Goal: Task Accomplishment & Management: Manage account settings

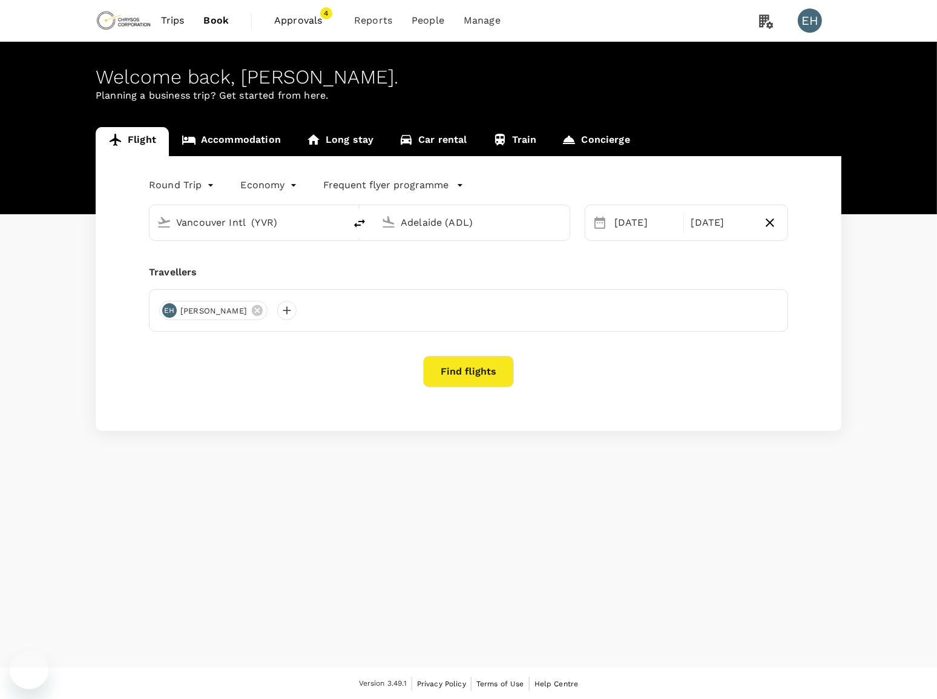
type input "Vancouver Intl (YVR)"
type input "Adelaide (ADL)"
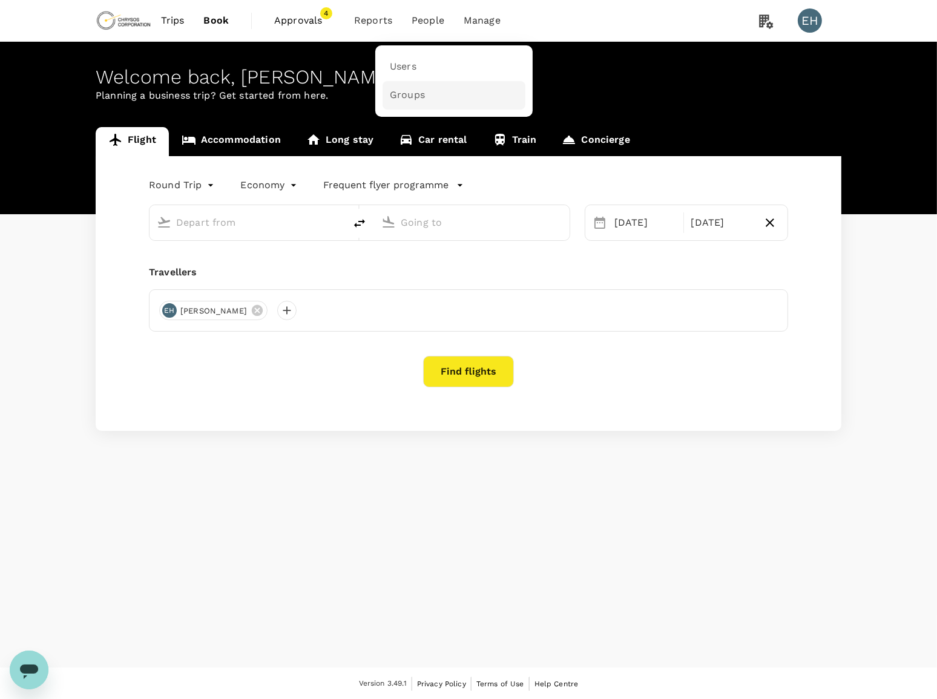
click at [406, 95] on span "Groups" at bounding box center [407, 95] width 35 height 14
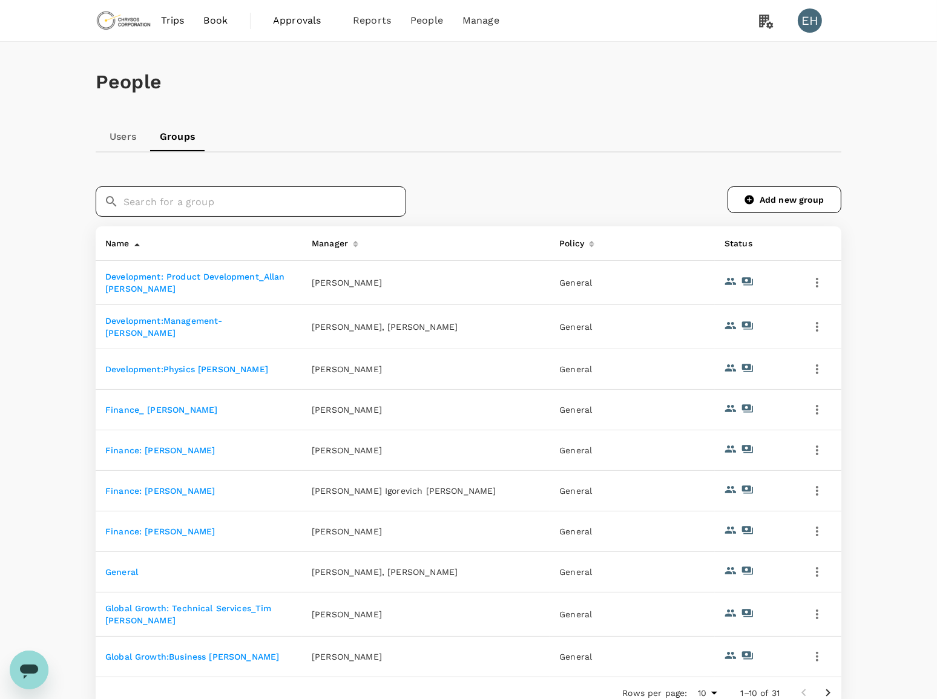
click at [195, 204] on input "text" at bounding box center [264, 201] width 283 height 30
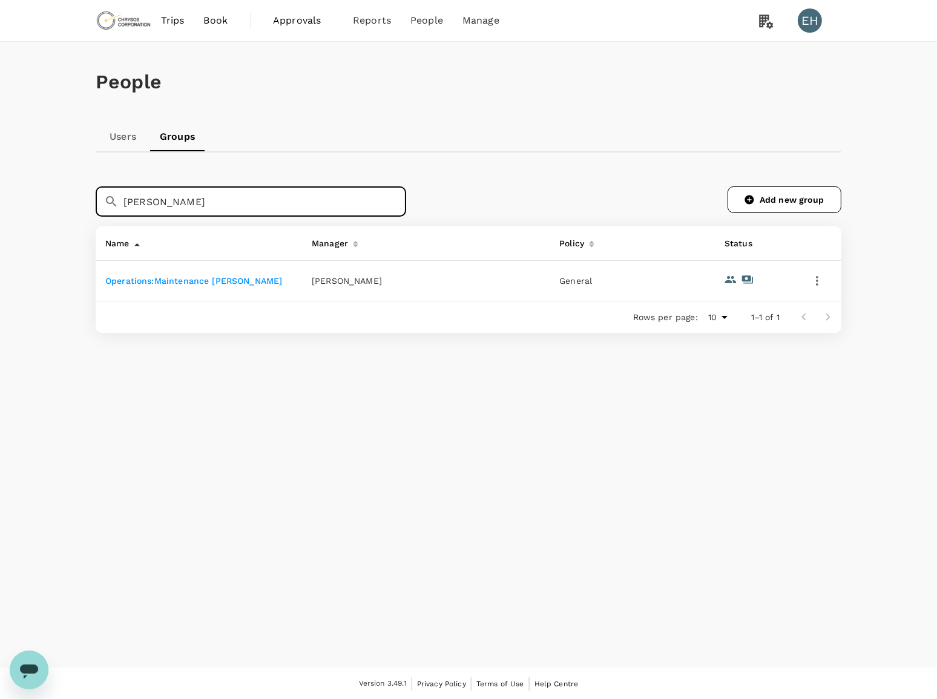
type input "[PERSON_NAME]"
click at [180, 277] on link "Operations:Maintenance [PERSON_NAME]" at bounding box center [193, 281] width 177 height 10
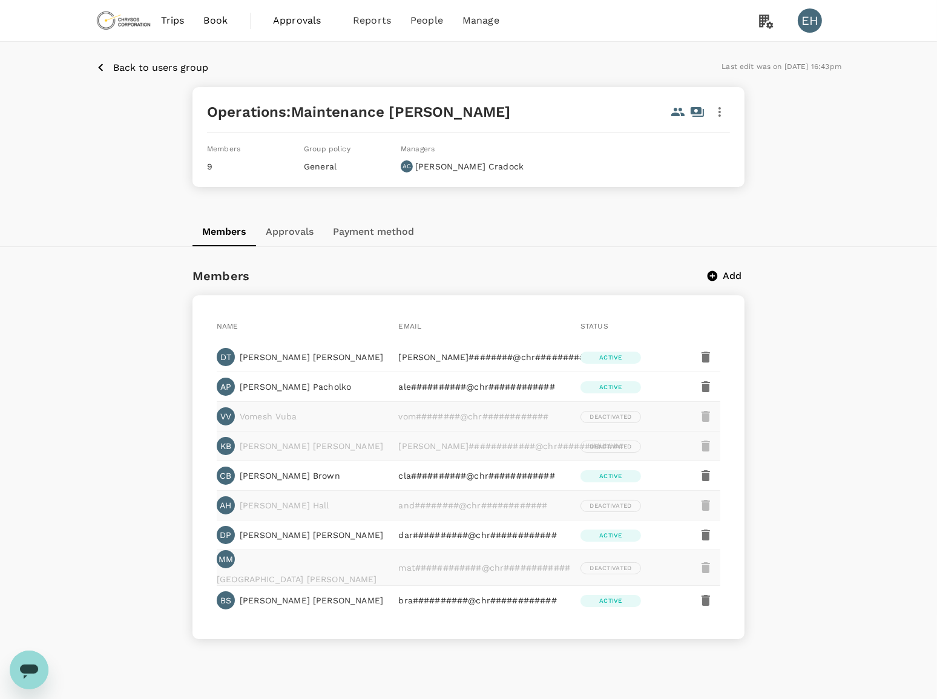
click at [726, 115] on icon "button" at bounding box center [720, 112] width 15 height 15
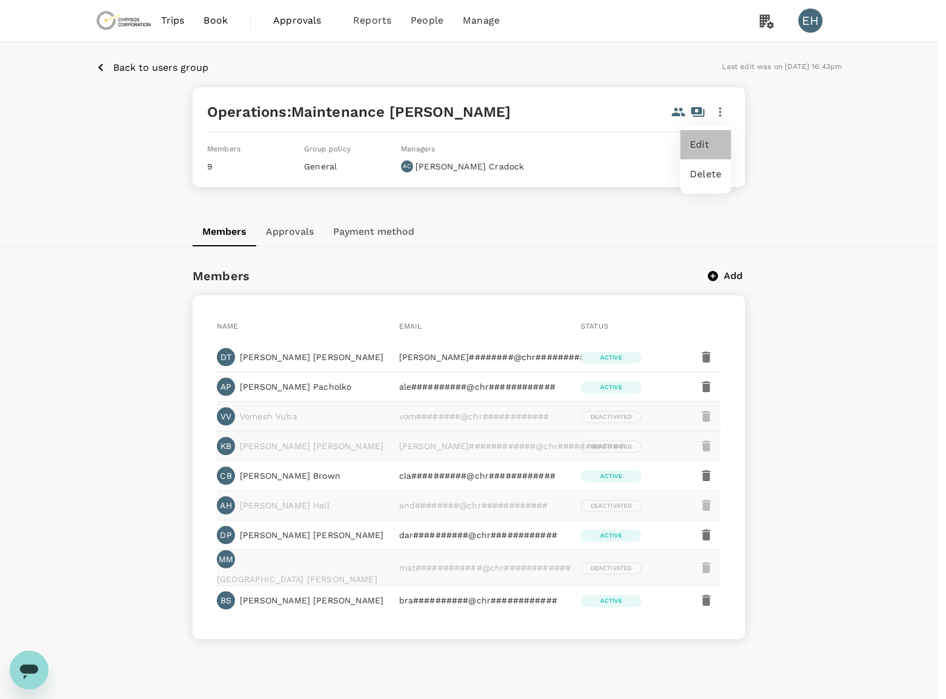
click at [708, 148] on span "Edit" at bounding box center [705, 144] width 31 height 15
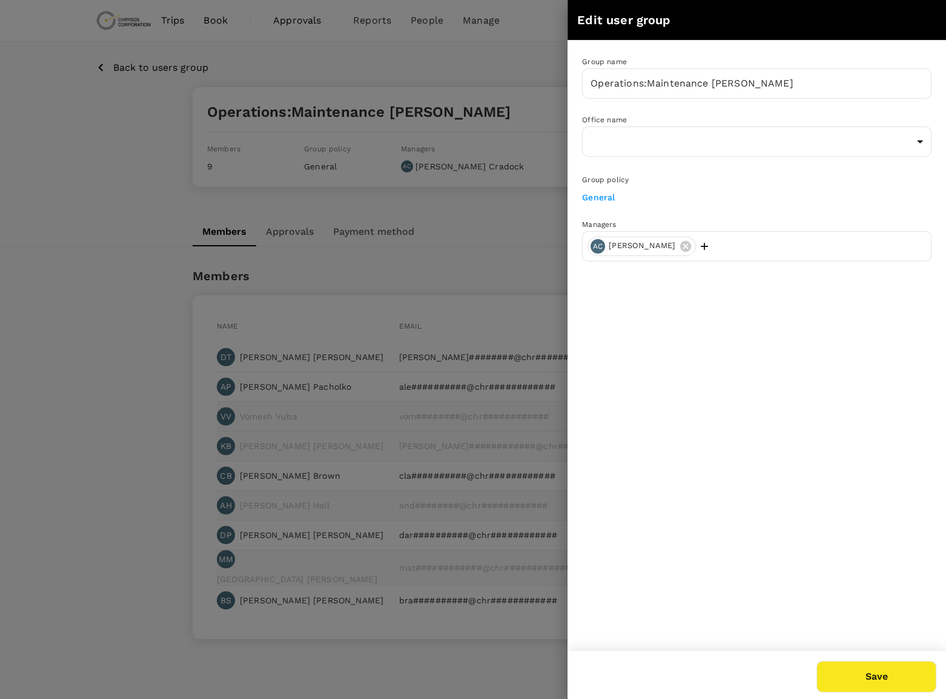
click at [700, 243] on icon "button" at bounding box center [703, 246] width 7 height 7
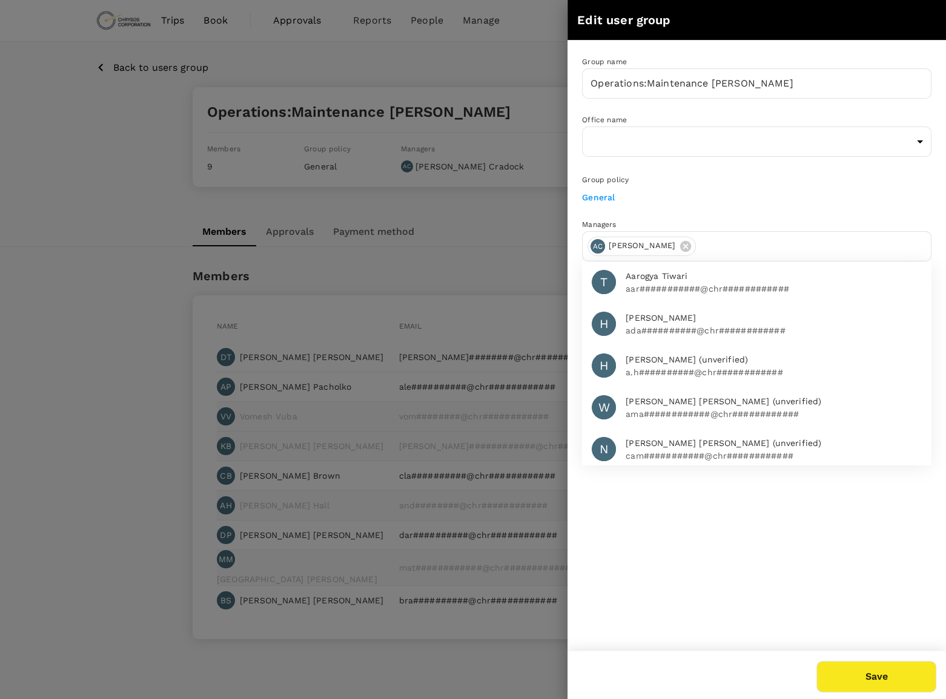
click at [749, 239] on input "text" at bounding box center [812, 246] width 225 height 19
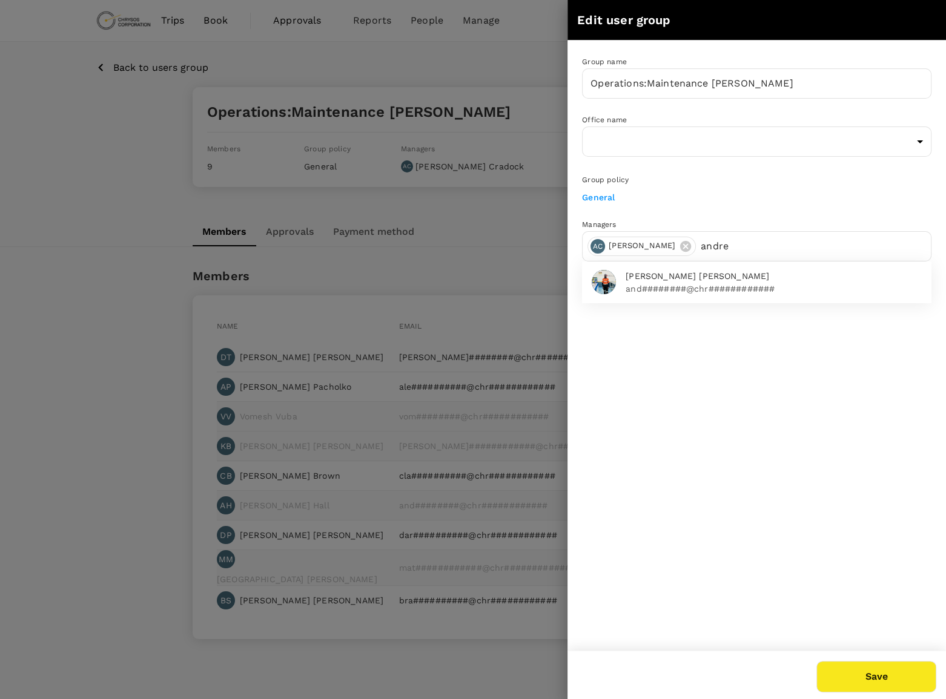
type input "[PERSON_NAME]"
drag, startPoint x: 731, startPoint y: 239, endPoint x: 684, endPoint y: 247, distance: 48.0
click at [684, 247] on div "AC [PERSON_NAME] [PERSON_NAME]" at bounding box center [756, 246] width 349 height 30
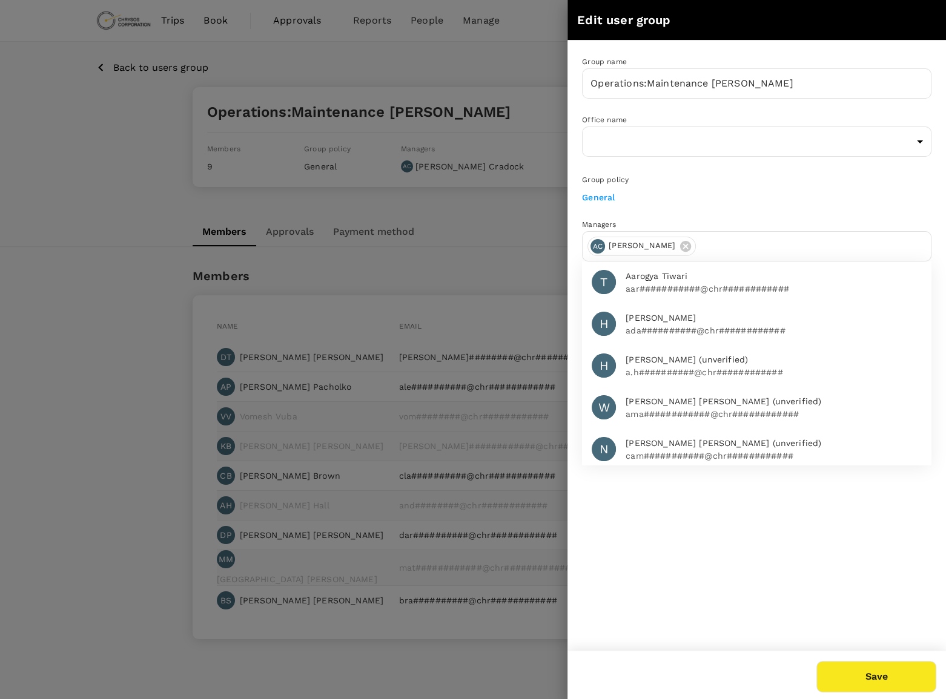
click at [544, 232] on div at bounding box center [473, 349] width 946 height 699
